Goal: Task Accomplishment & Management: Use online tool/utility

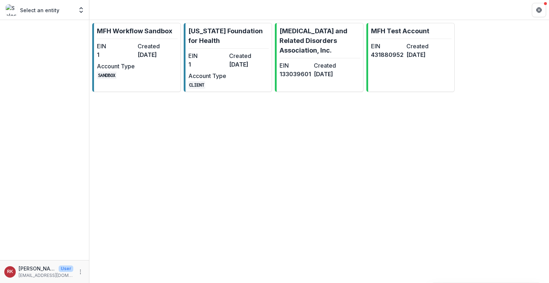
click at [490, 114] on div "MFH Workflow Sandbox EIN 1 Created [DATE] Account Type SANDBOX [US_STATE] Found…" at bounding box center [319, 151] width 460 height 263
click at [214, 53] on dt "EIN" at bounding box center [207, 55] width 38 height 9
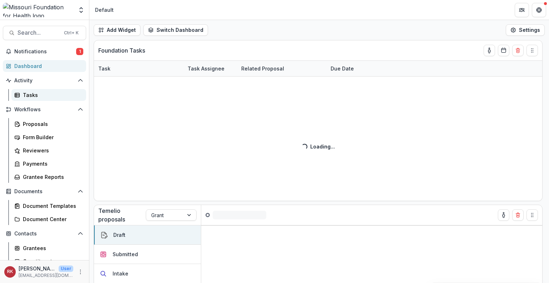
click at [48, 96] on div "Tasks" at bounding box center [52, 95] width 58 height 8
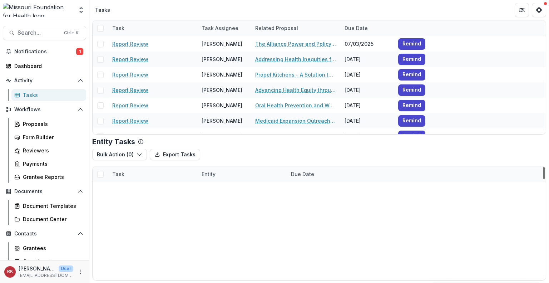
scroll to position [6203, 0]
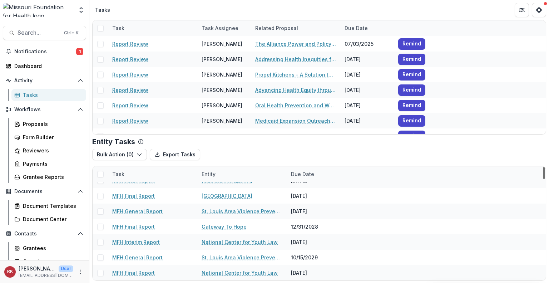
drag, startPoint x: 542, startPoint y: 194, endPoint x: 526, endPoint y: 296, distance: 103.5
click at [543, 179] on div at bounding box center [544, 173] width 2 height 12
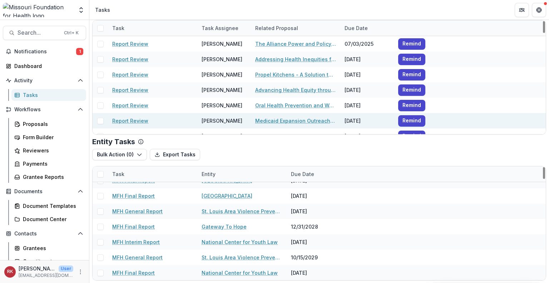
scroll to position [0, 0]
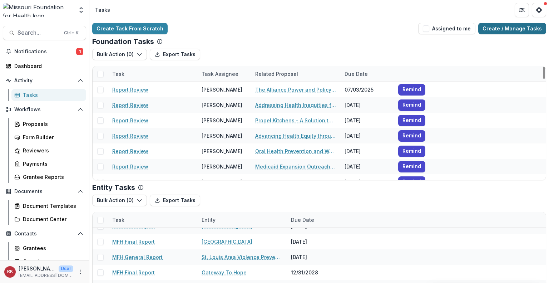
click at [501, 27] on link "Create / Manage Tasks" at bounding box center [512, 28] width 68 height 11
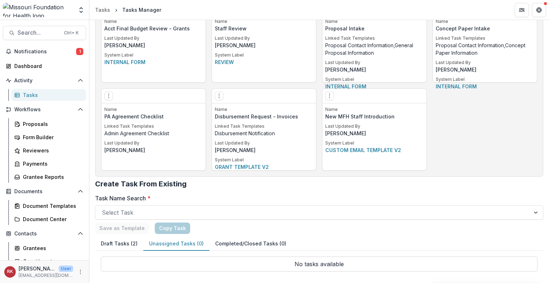
scroll to position [1460, 0]
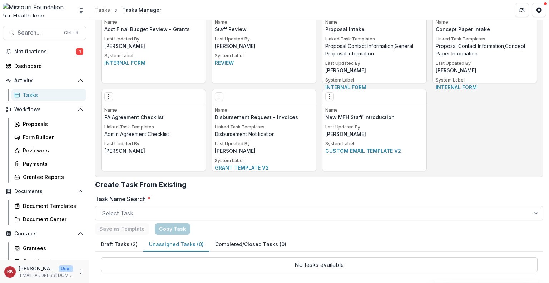
click at [50, 55] on button "Notifications 1" at bounding box center [44, 51] width 83 height 11
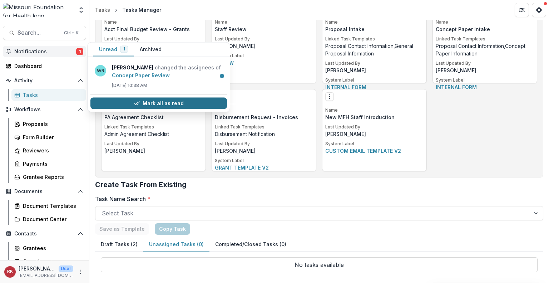
click at [126, 98] on button "Mark all as read" at bounding box center [158, 103] width 137 height 11
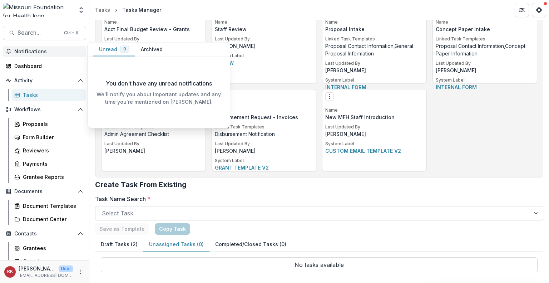
click at [256, 193] on h2 "Create Task From Existing" at bounding box center [319, 187] width 448 height 14
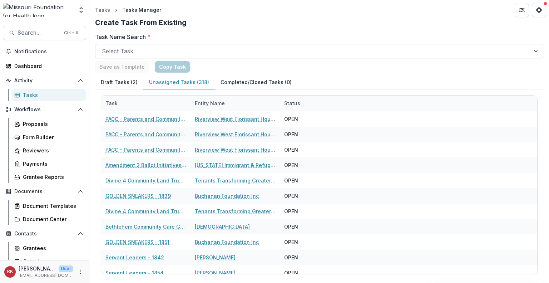
scroll to position [1624, 0]
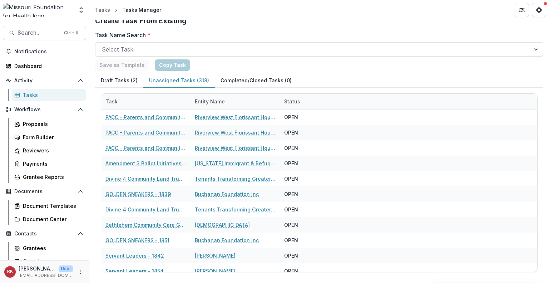
click at [460, 62] on div "Save as Template Copy Task" at bounding box center [319, 64] width 448 height 11
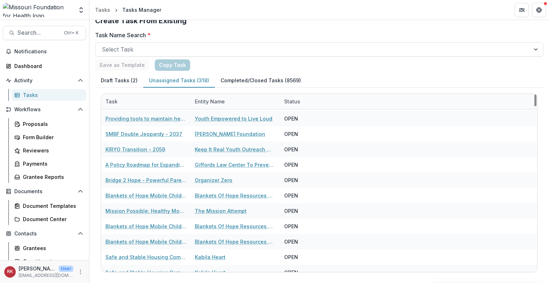
scroll to position [443, 0]
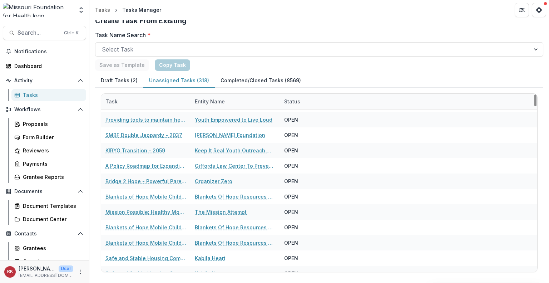
click at [97, 266] on div "Task Entity Name Status Tenants Bill of Rights - 1924 Tenants Transforming [GEO…" at bounding box center [319, 183] width 448 height 190
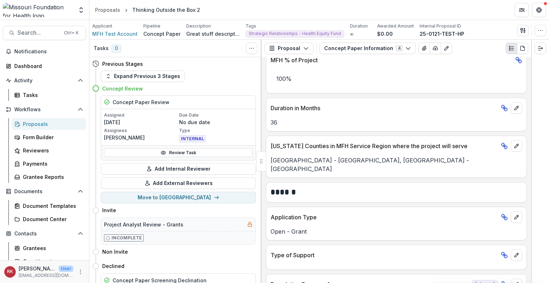
scroll to position [355, 0]
